Goal: Task Accomplishment & Management: Use online tool/utility

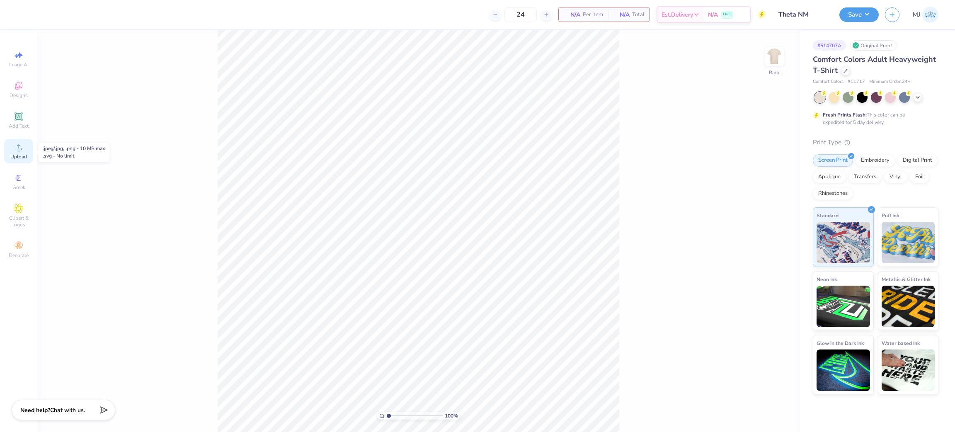
click at [23, 151] on icon at bounding box center [19, 147] width 10 height 10
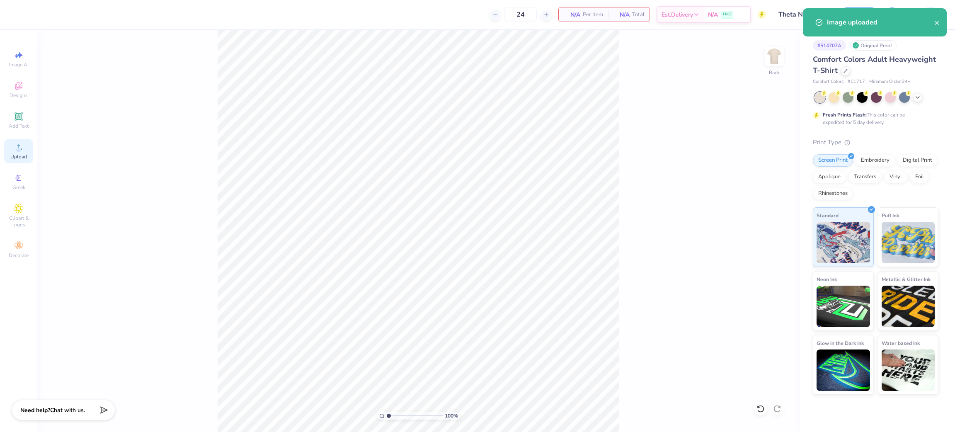
click at [19, 163] on div "Upload" at bounding box center [18, 151] width 29 height 24
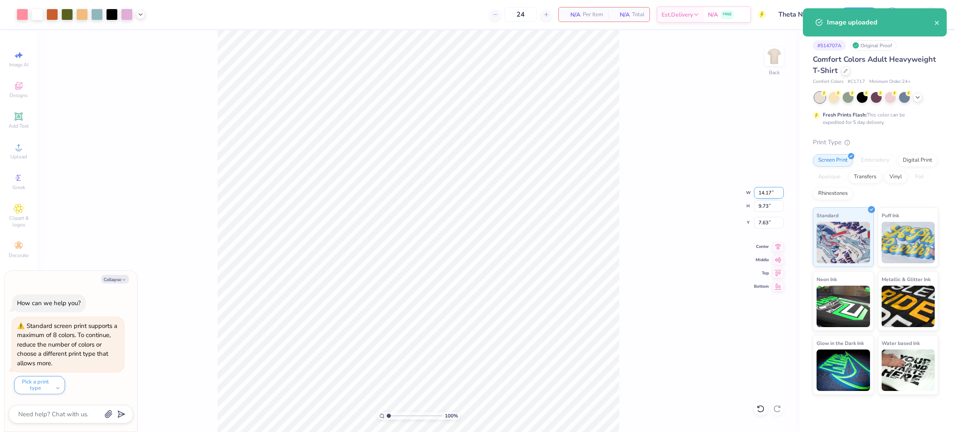
click at [765, 194] on input "14.17" at bounding box center [769, 193] width 30 height 12
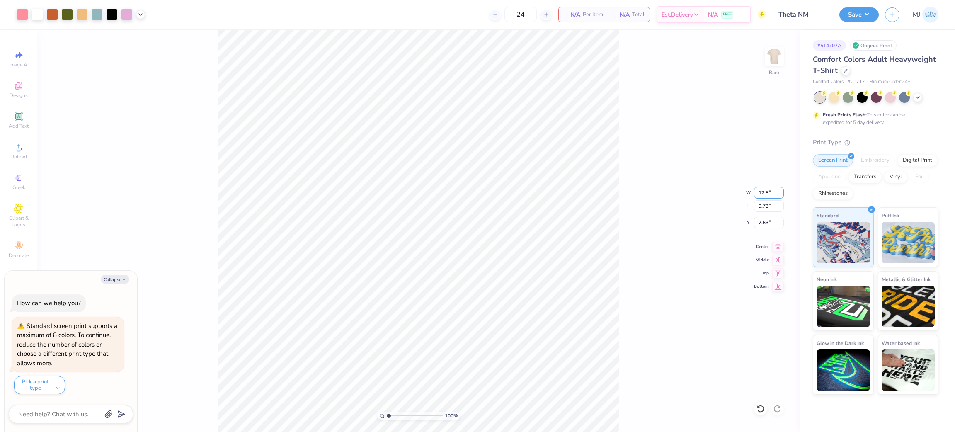
type input "12.50"
type input "8.58"
type input "8.21"
type textarea "x"
click at [761, 218] on input "8.21" at bounding box center [769, 223] width 30 height 12
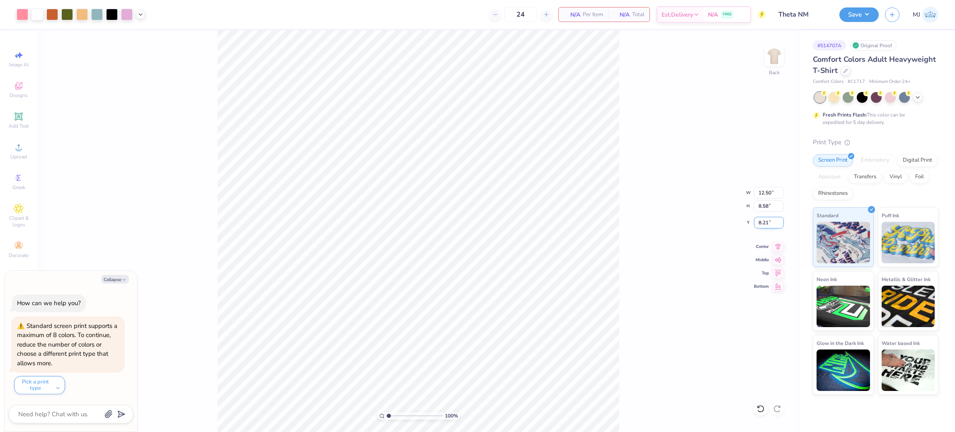
click at [762, 218] on input "8.21" at bounding box center [769, 223] width 30 height 12
type input "3.00"
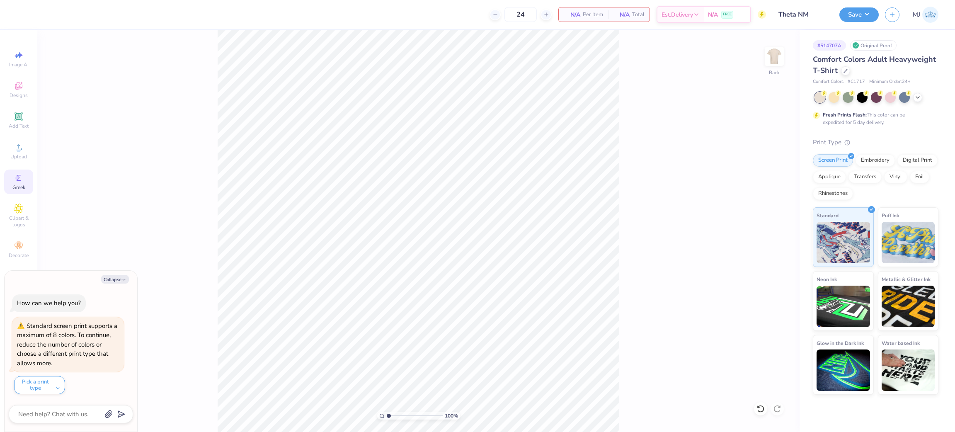
click at [21, 180] on icon at bounding box center [19, 178] width 10 height 10
click at [13, 153] on div "Upload" at bounding box center [18, 151] width 29 height 24
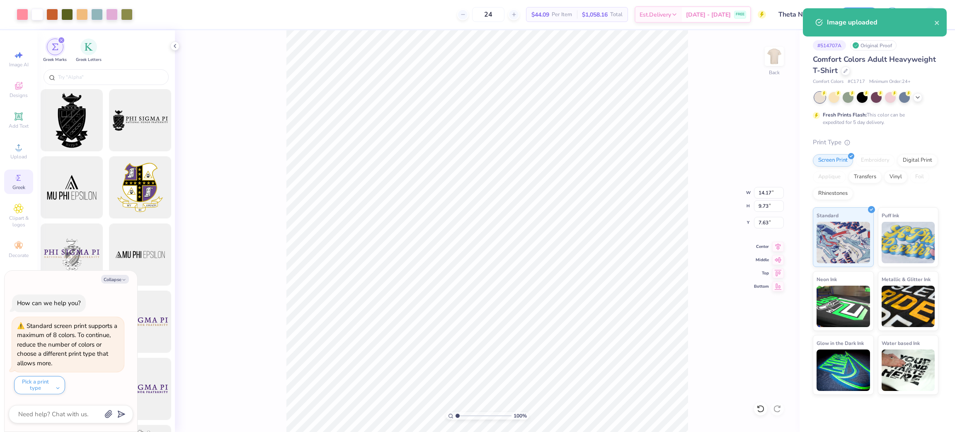
click at [270, 153] on div "100 % Back W 14.17 14.17 " H 9.73 9.73 " Y 7.63 7.63 " Center Middle Top Bottom" at bounding box center [487, 231] width 625 height 402
click at [175, 48] on icon at bounding box center [175, 46] width 7 height 7
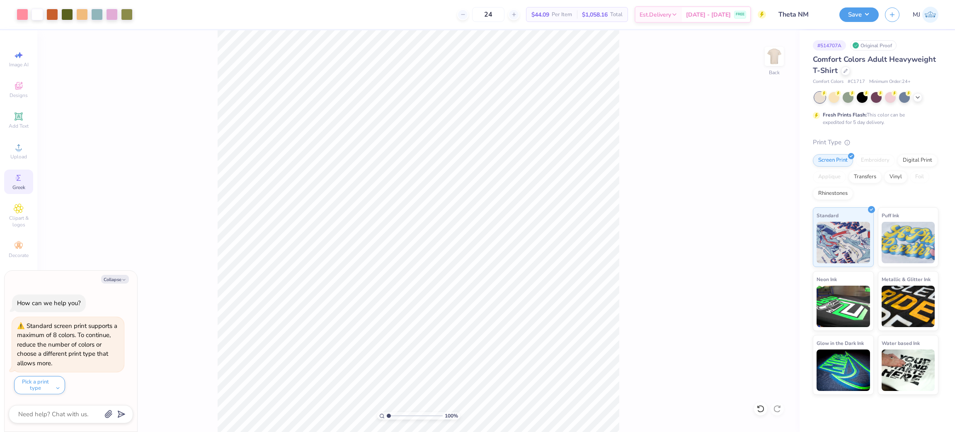
type textarea "x"
click at [757, 190] on input "14.17" at bounding box center [769, 193] width 30 height 12
click at [757, 189] on input "14.17" at bounding box center [769, 193] width 30 height 12
type input "12.5"
click at [758, 226] on input "7.63" at bounding box center [769, 223] width 30 height 12
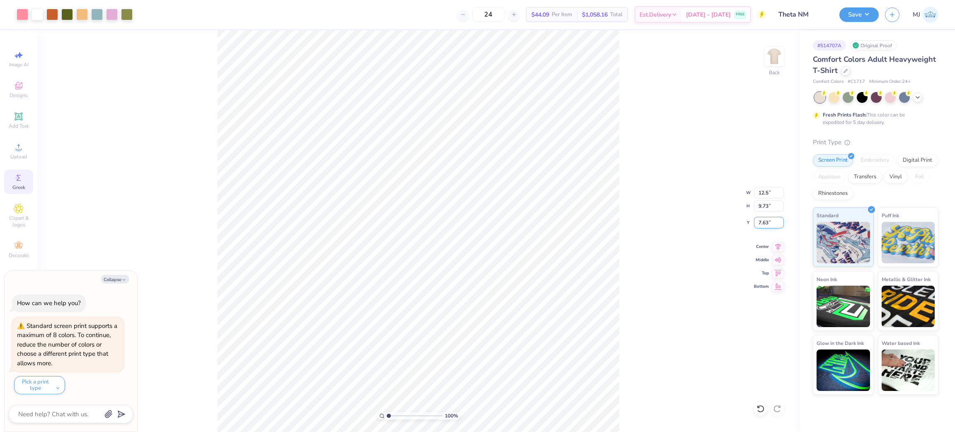
type textarea "x"
type input "12.50"
type input "8.58"
click at [758, 226] on input "8.21" at bounding box center [769, 223] width 30 height 12
type input "3"
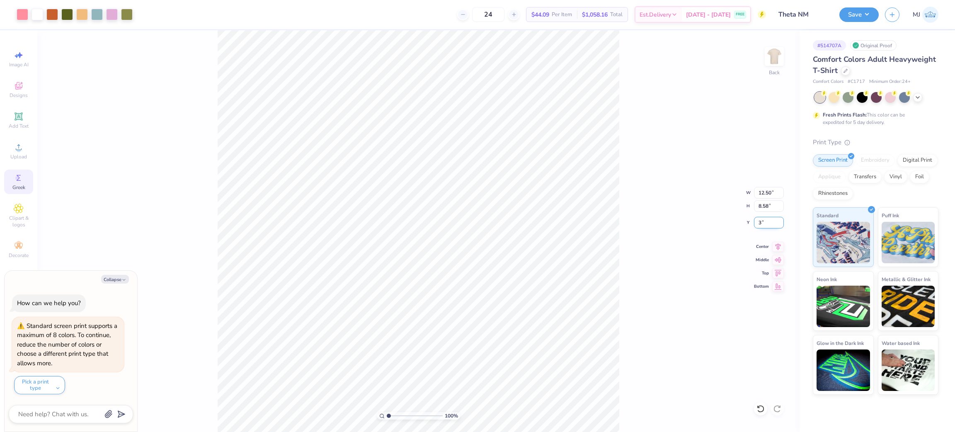
type textarea "x"
type input "3.00"
click at [864, 12] on button "Save" at bounding box center [858, 13] width 39 height 15
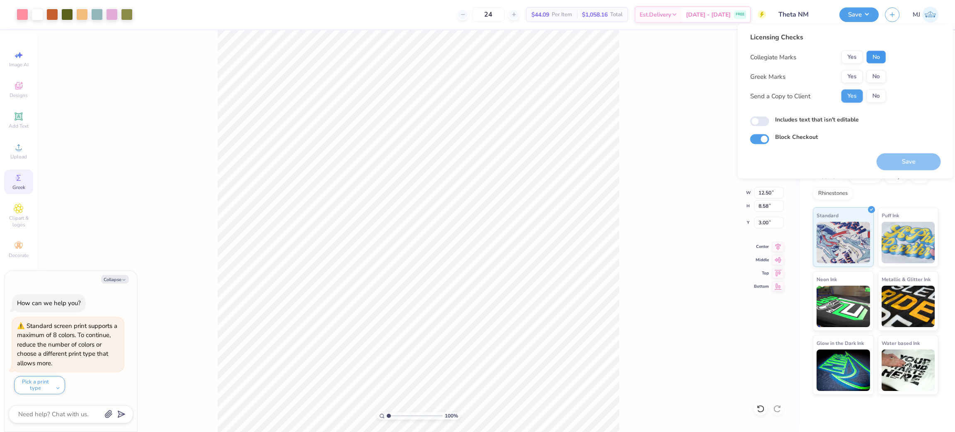
click at [877, 55] on button "No" at bounding box center [876, 57] width 20 height 13
click at [852, 76] on button "Yes" at bounding box center [852, 76] width 22 height 13
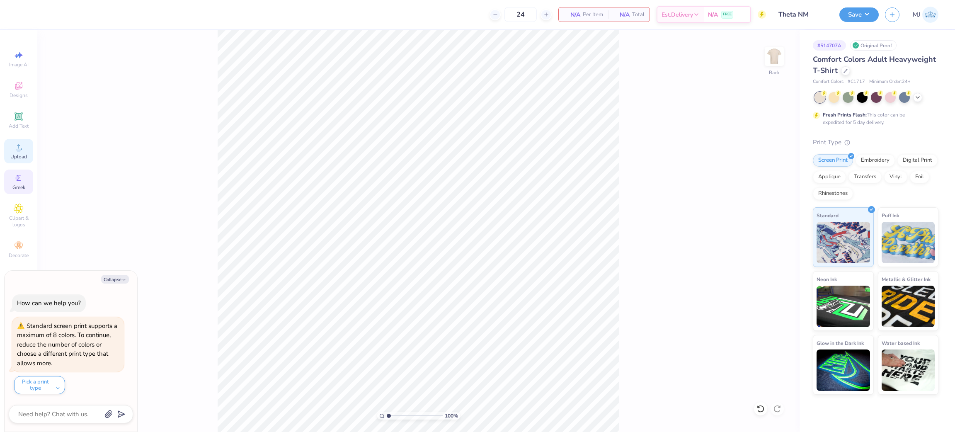
click at [19, 144] on icon at bounding box center [19, 147] width 10 height 10
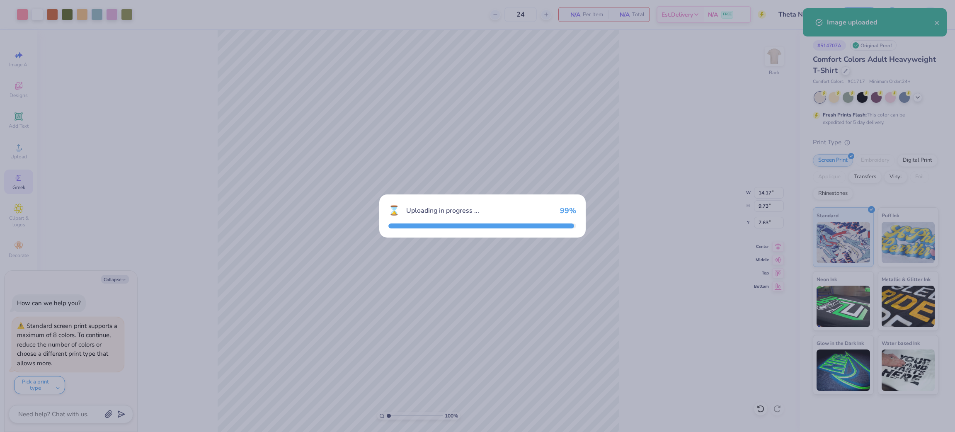
type textarea "x"
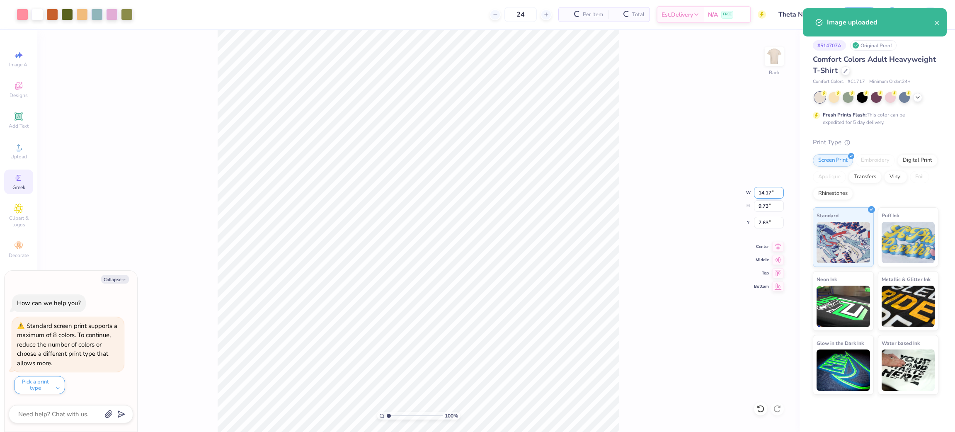
click at [757, 196] on input "14.17" at bounding box center [769, 193] width 30 height 12
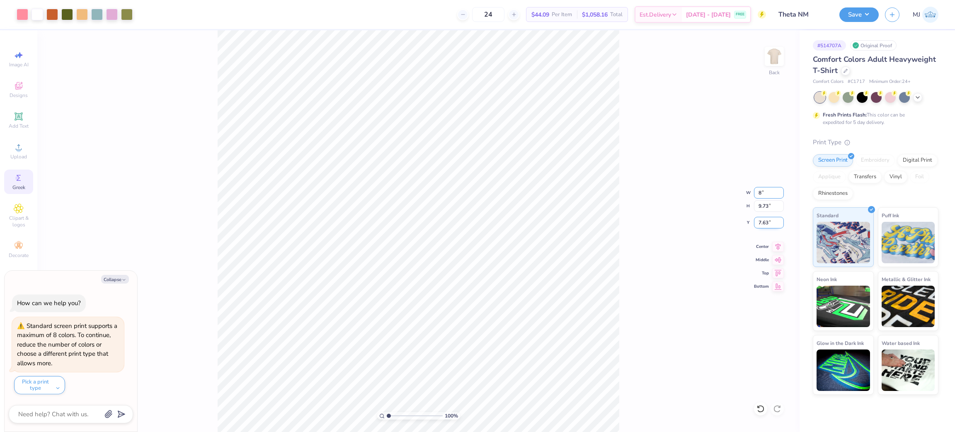
type input "8"
click at [762, 220] on input "7.63" at bounding box center [769, 223] width 30 height 12
type textarea "x"
type input "8.00"
type input "5.49"
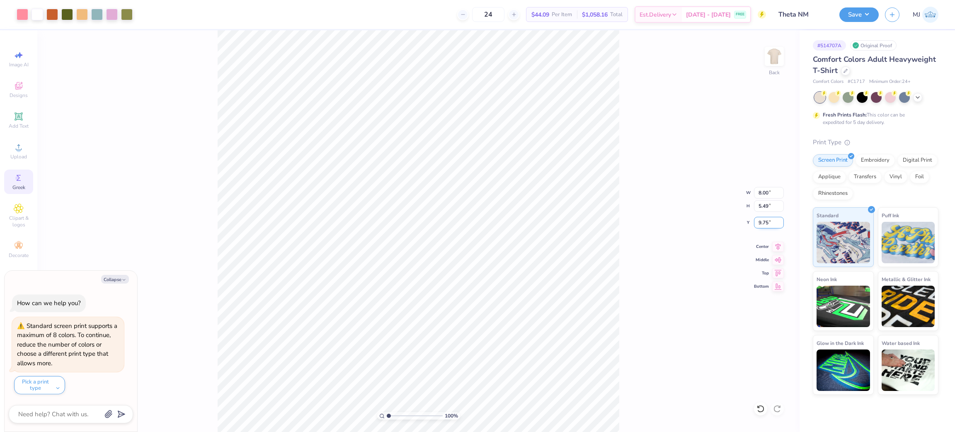
click at [762, 220] on input "9.75" at bounding box center [769, 223] width 30 height 12
type input "3"
click at [642, 174] on div "100 % Back W 8.00 8.00 " H 5.49 5.49 " Y 3 3 " Center Middle Top Bottom" at bounding box center [418, 231] width 762 height 402
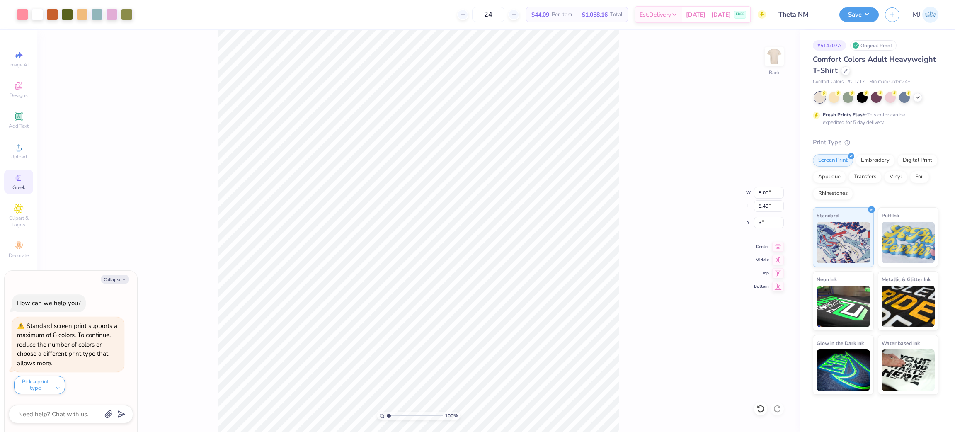
type textarea "x"
type input "3.00"
type textarea "x"
click at [757, 193] on input "8.00" at bounding box center [769, 193] width 30 height 12
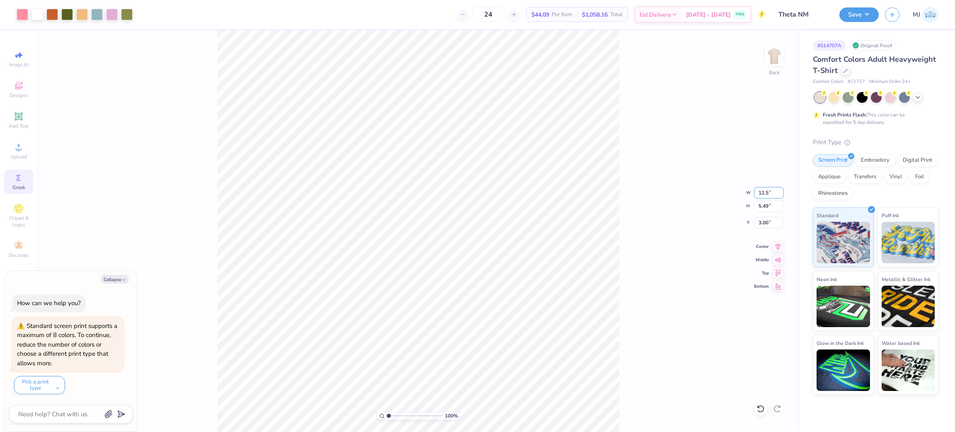
type input "12.5"
type textarea "x"
type input "12.50"
type input "8.58"
click at [767, 220] on input "1.46" at bounding box center [769, 223] width 30 height 12
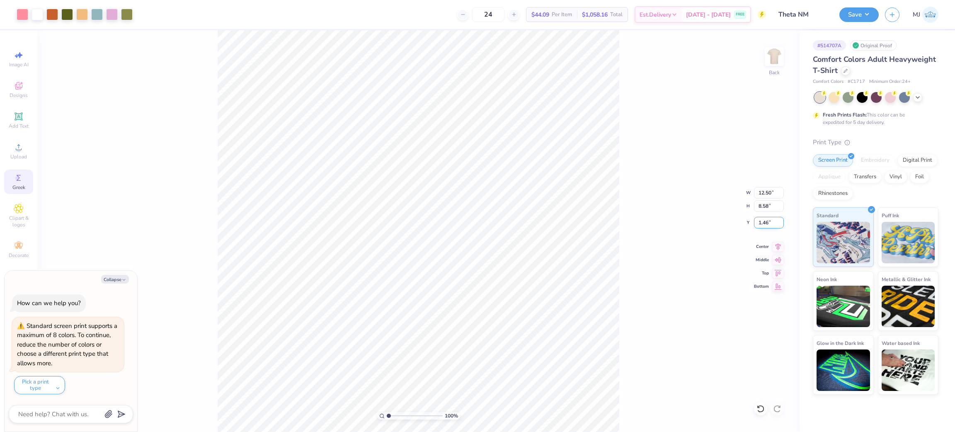
click at [767, 220] on input "1.46" at bounding box center [769, 223] width 30 height 12
type input "3"
click at [686, 252] on div "100 % Back W 12.50 12.50 " H 8.58 8.58 " Y 3 3 " Center Middle Top Bottom" at bounding box center [418, 231] width 762 height 402
type textarea "x"
type input "3.00"
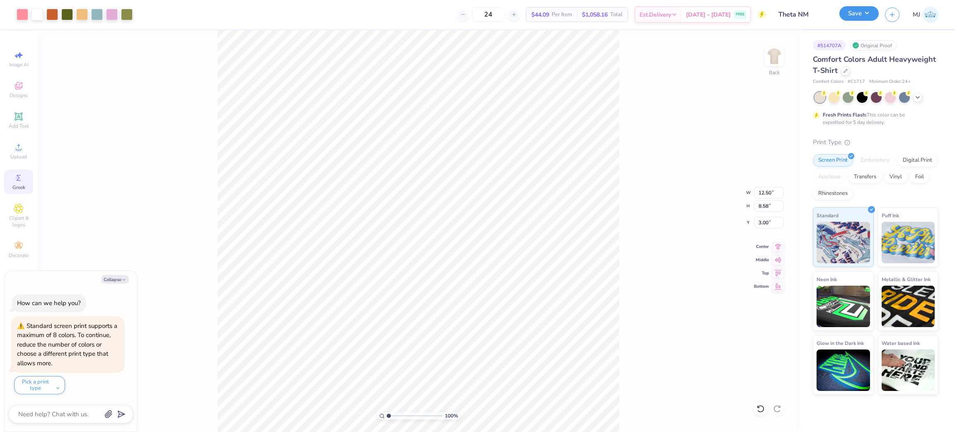
click at [870, 14] on button "Save" at bounding box center [858, 13] width 39 height 15
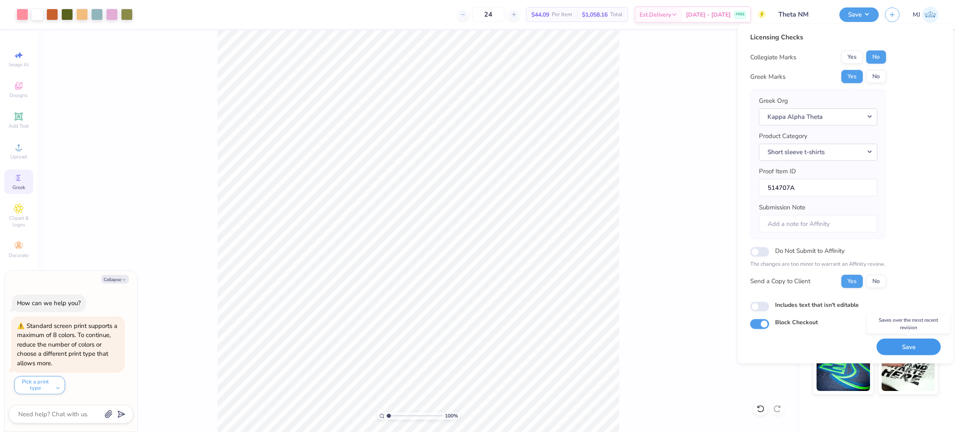
click at [893, 346] on button "Save" at bounding box center [909, 346] width 64 height 17
type textarea "x"
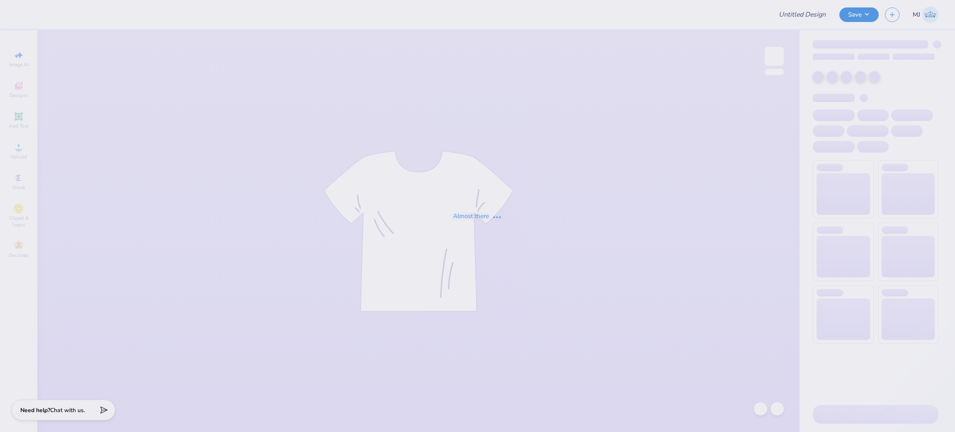
type input "Holland Hannon : University of Arkansas"
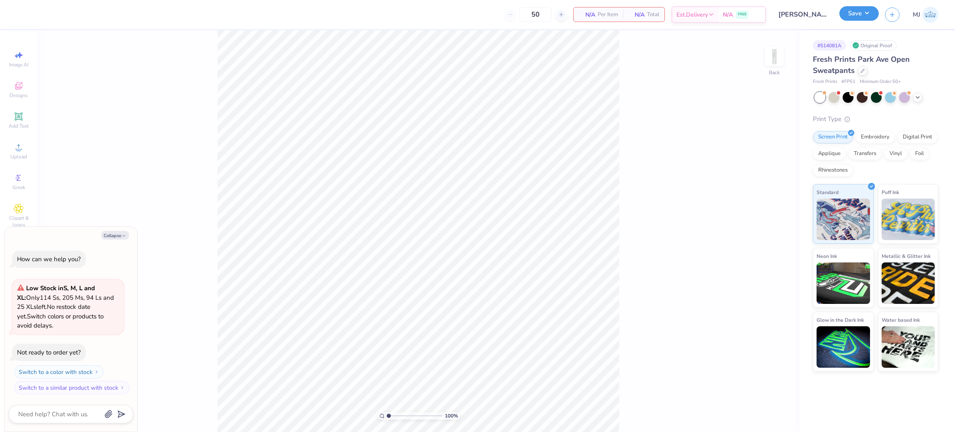
click at [866, 14] on button "Save" at bounding box center [858, 13] width 39 height 15
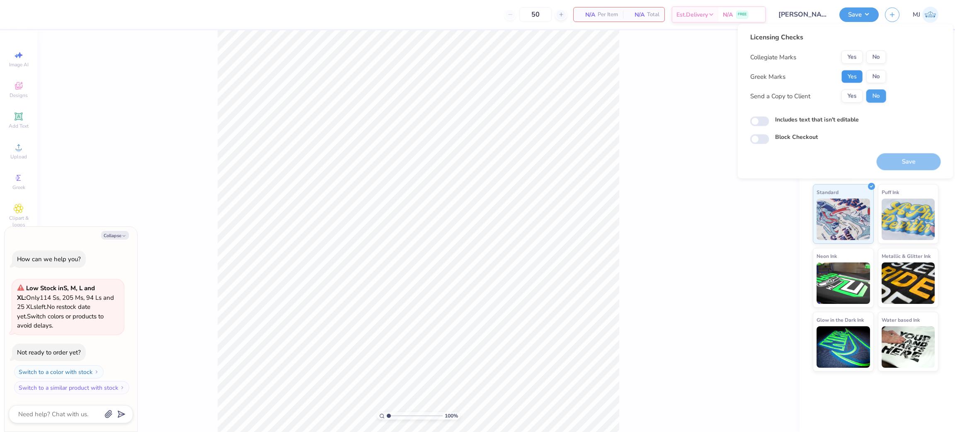
click at [854, 74] on button "Yes" at bounding box center [852, 76] width 22 height 13
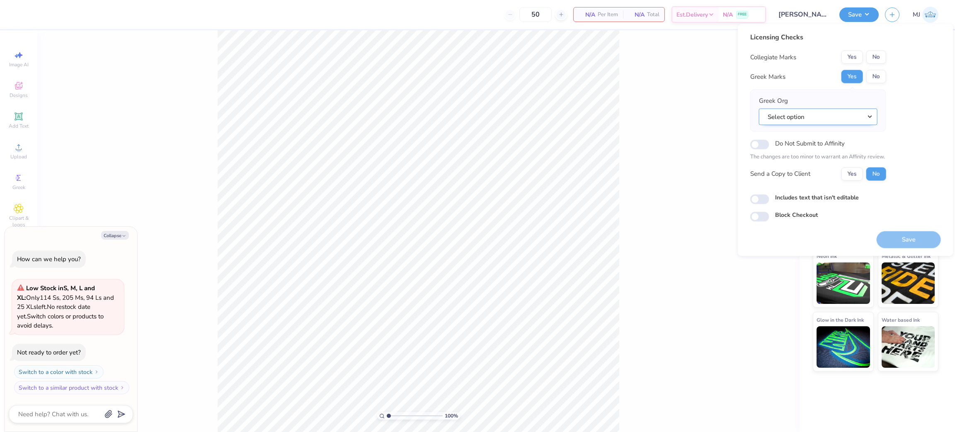
click at [838, 112] on button "Select option" at bounding box center [818, 116] width 119 height 17
click at [665, 138] on div "100 % Back" at bounding box center [418, 231] width 762 height 402
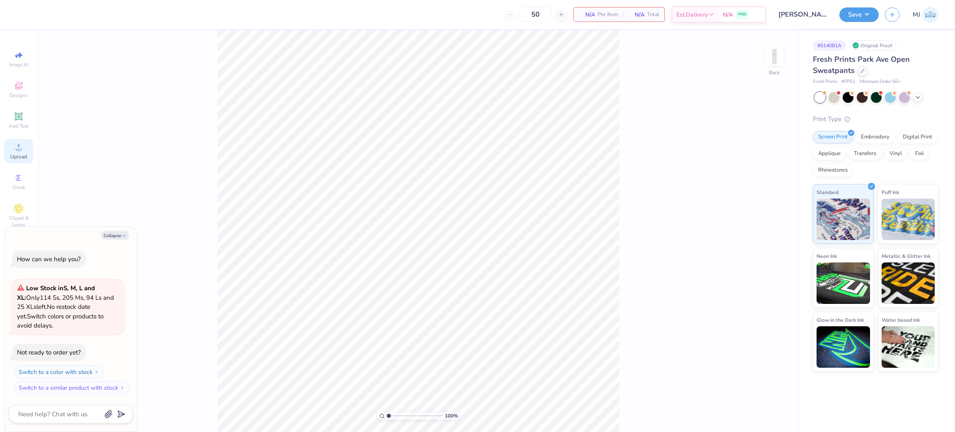
click at [18, 149] on circle at bounding box center [18, 150] width 5 height 5
click at [17, 155] on span "Upload" at bounding box center [18, 156] width 17 height 7
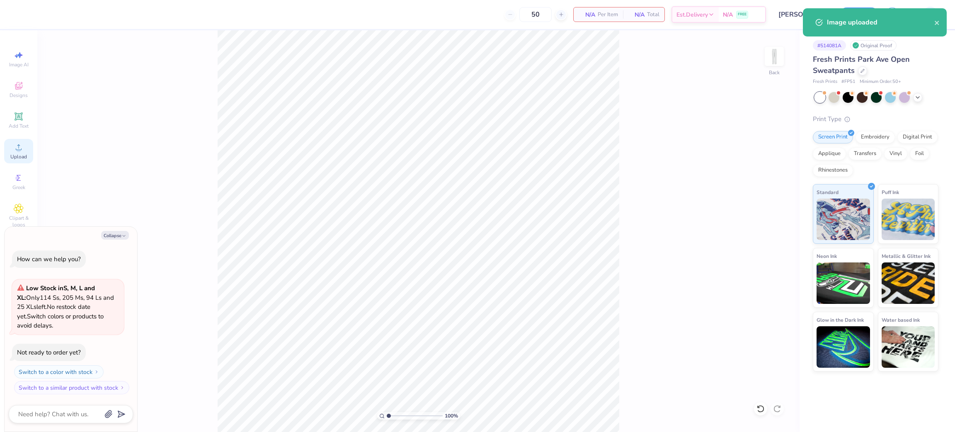
click at [24, 150] on div "Upload" at bounding box center [18, 151] width 29 height 24
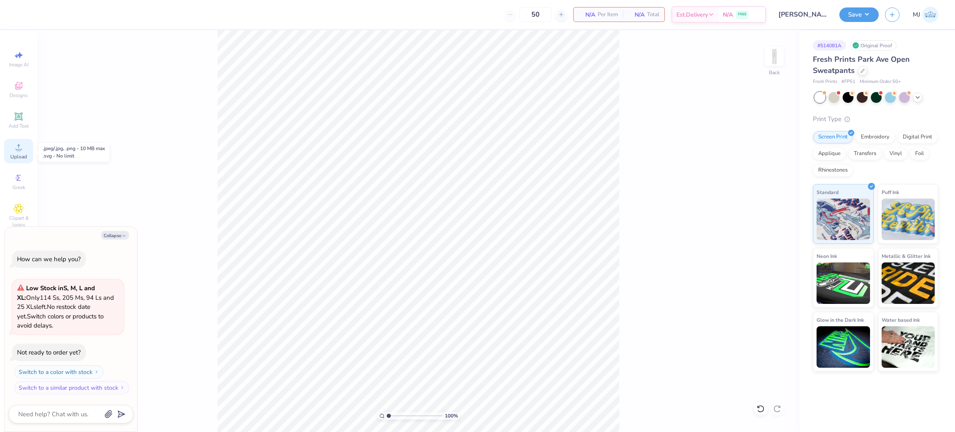
click at [12, 153] on div "Upload" at bounding box center [18, 151] width 29 height 24
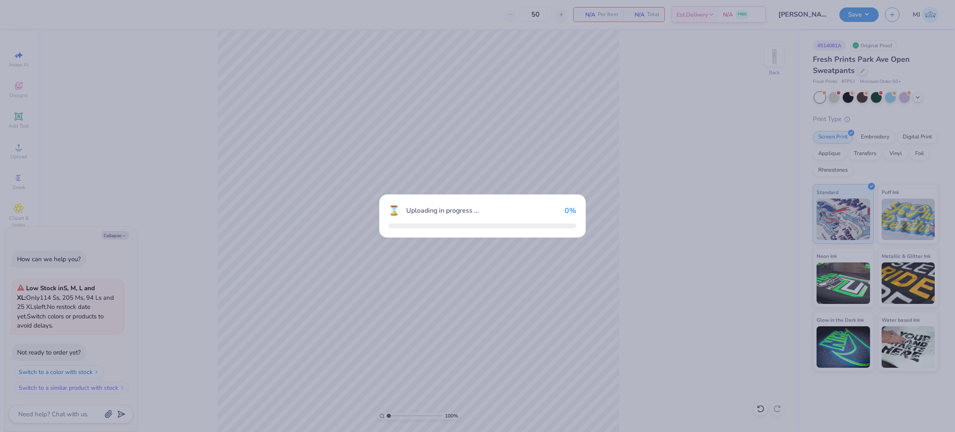
type textarea "x"
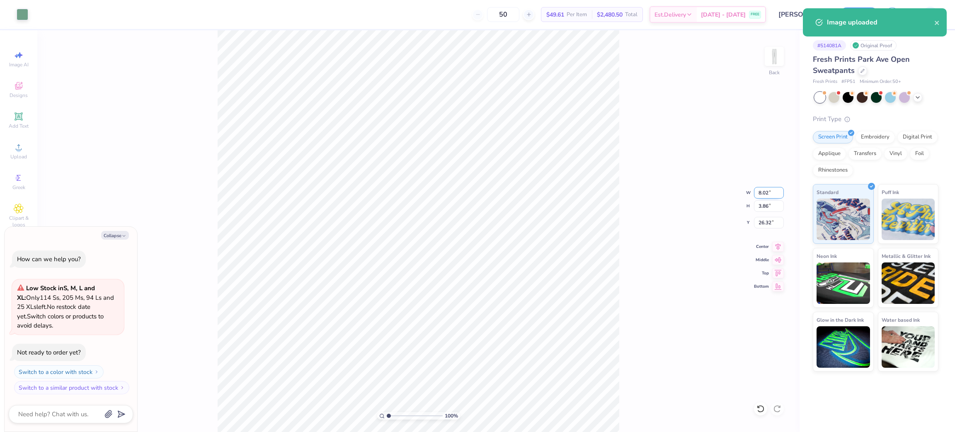
click at [759, 195] on input "8.02" at bounding box center [769, 193] width 30 height 12
click at [760, 195] on input "8.02" at bounding box center [769, 193] width 30 height 12
type input "6"
click at [765, 225] on input "26.32" at bounding box center [769, 223] width 30 height 12
type textarea "x"
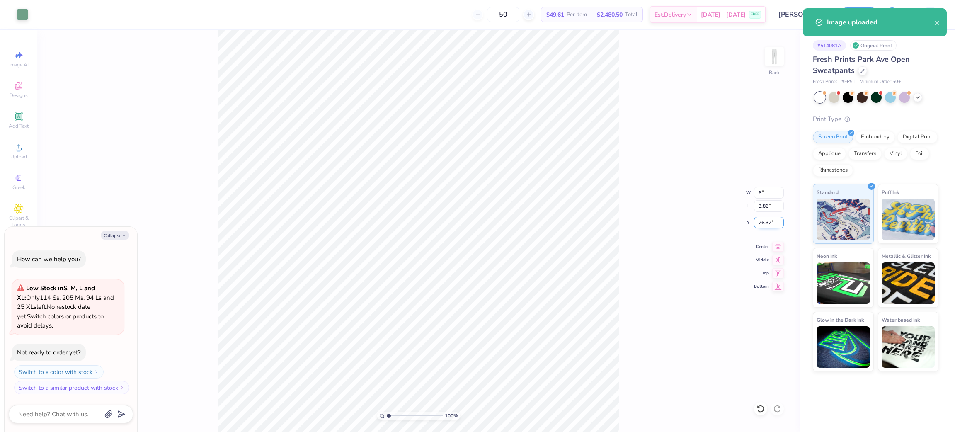
type input "6.00"
type input "2.89"
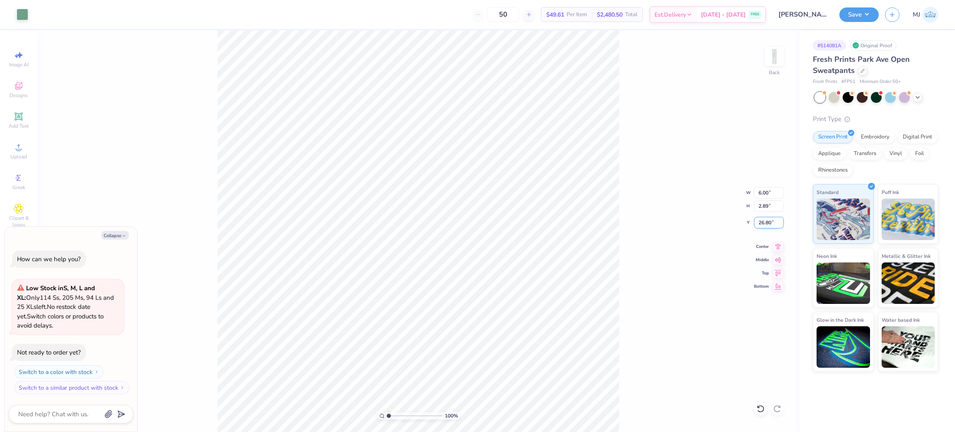
click at [765, 225] on input "26.80" at bounding box center [769, 223] width 30 height 12
type input "3"
type textarea "x"
type input "3.00"
type textarea "x"
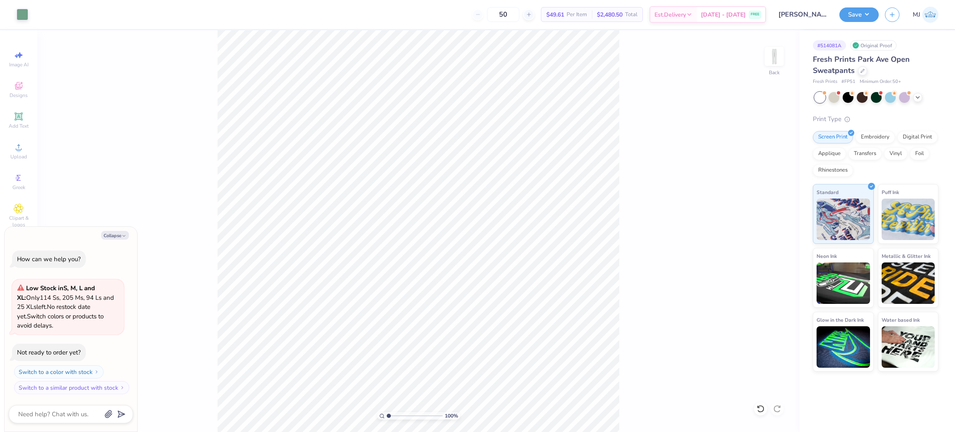
type input "1.16192143338904"
type textarea "x"
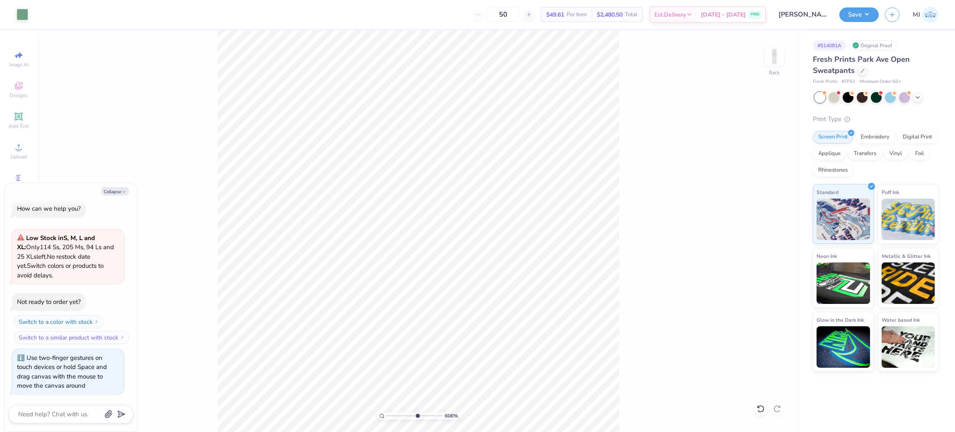
type input "6.05509771378494"
type textarea "x"
type input "2.46071081474133"
type textarea "x"
type input "2.46071081474133"
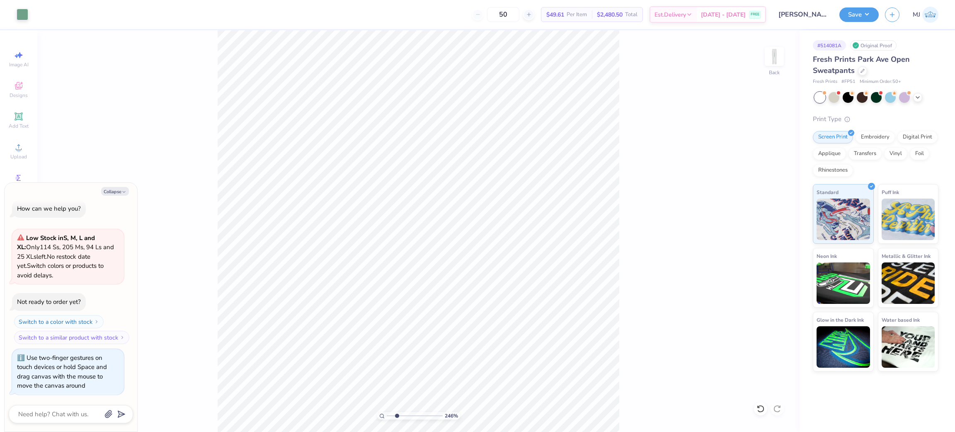
type textarea "x"
drag, startPoint x: 864, startPoint y: 16, endPoint x: 865, endPoint y: 22, distance: 5.4
click at [865, 16] on button "Save" at bounding box center [858, 14] width 39 height 15
type input "2.46071081474133"
type textarea "x"
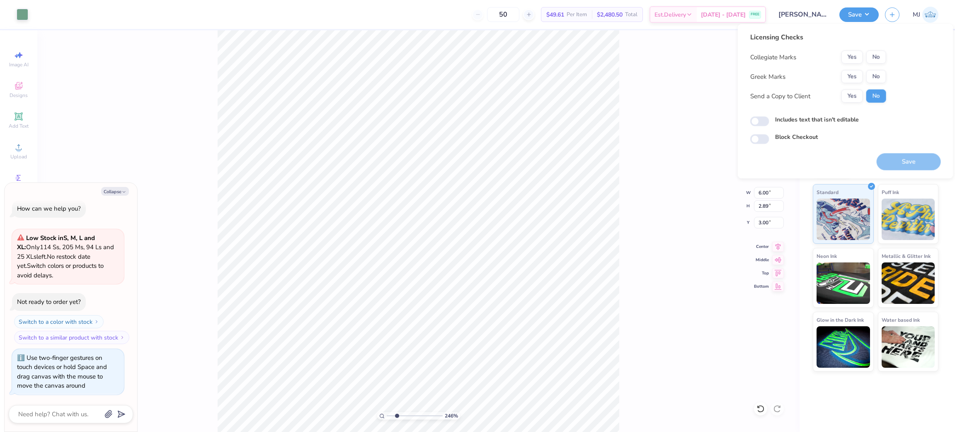
click at [877, 56] on button "No" at bounding box center [876, 57] width 20 height 13
click at [855, 74] on button "Yes" at bounding box center [852, 76] width 22 height 13
type input "2.46071081474133"
type textarea "x"
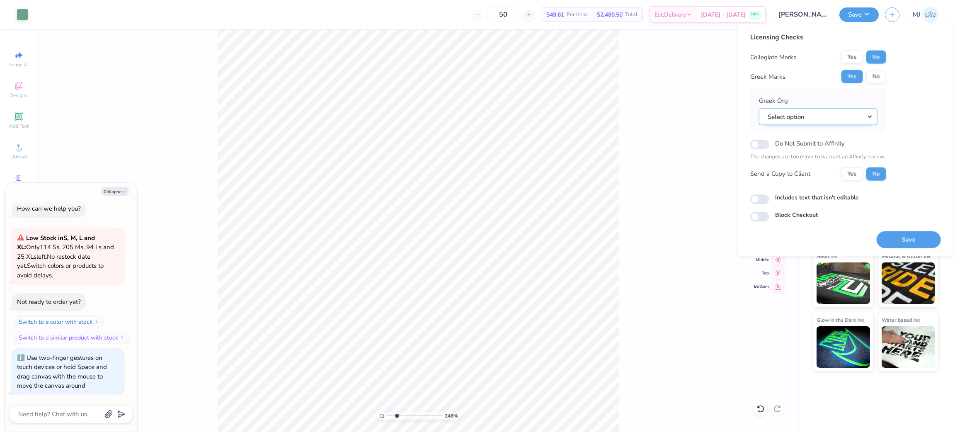
click at [797, 120] on button "Select option" at bounding box center [818, 116] width 119 height 17
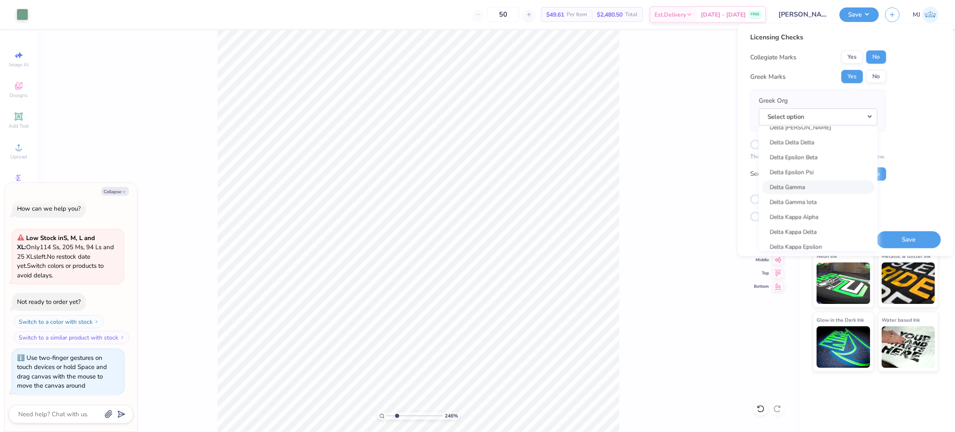
scroll to position [1865, 0]
click at [817, 149] on link "Delta Delta Delta" at bounding box center [818, 151] width 112 height 14
type input "2.46071081474133"
type textarea "x"
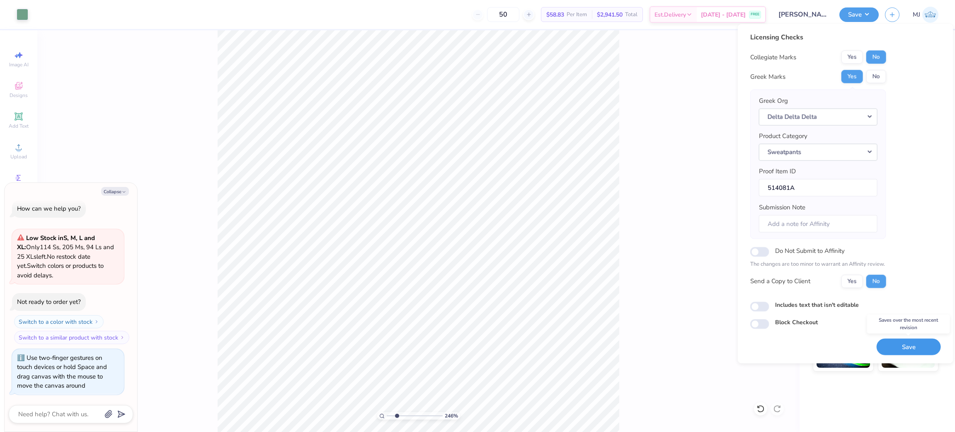
click at [899, 343] on button "Save" at bounding box center [909, 346] width 64 height 17
type input "2.46071081474133"
type textarea "x"
type input "2.46071081474133"
type textarea "x"
